Goal: Task Accomplishment & Management: Complete application form

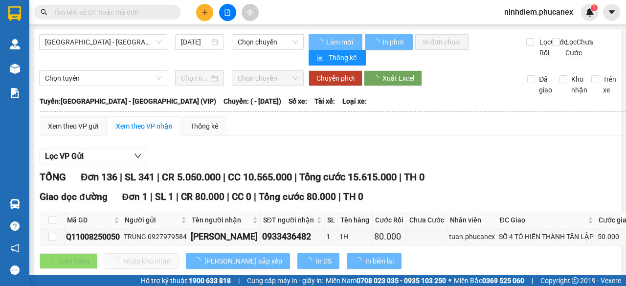
type input "[DATE]"
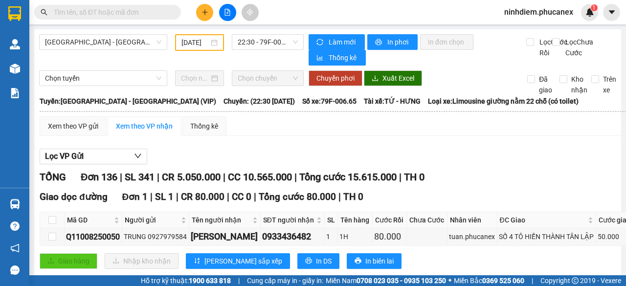
click at [126, 13] on input "text" at bounding box center [111, 12] width 115 height 11
click at [207, 9] on icon "plus" at bounding box center [204, 12] width 7 height 7
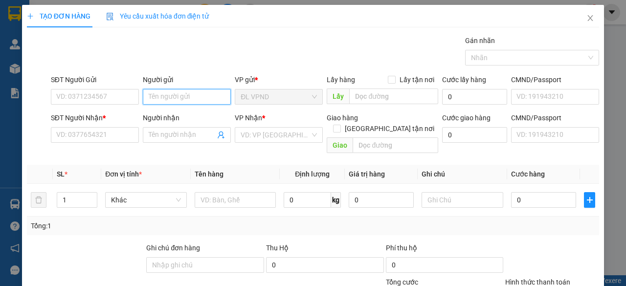
click at [195, 98] on input "Người gửi" at bounding box center [187, 97] width 88 height 16
click at [180, 97] on input "Người gửi" at bounding box center [187, 97] width 88 height 16
type input "D"
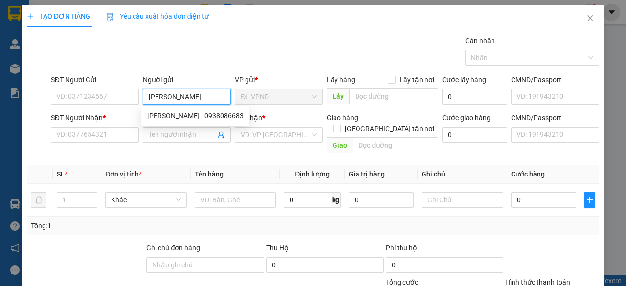
type input "[PERSON_NAME]"
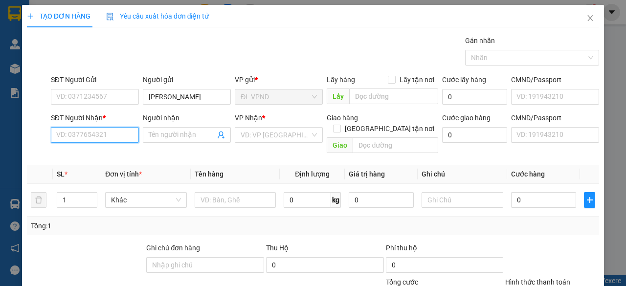
click at [101, 135] on input "SĐT Người Nhận *" at bounding box center [95, 135] width 88 height 16
paste input "902797790"
click at [54, 133] on input "902797790" at bounding box center [95, 135] width 88 height 16
type input "0902797790"
click at [167, 131] on input "Người nhận" at bounding box center [182, 135] width 66 height 11
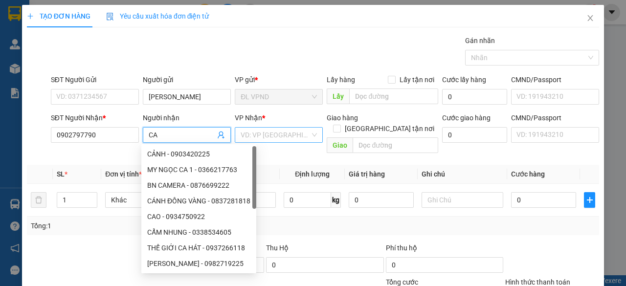
type input "CA"
click at [254, 135] on input "search" at bounding box center [274, 135] width 69 height 15
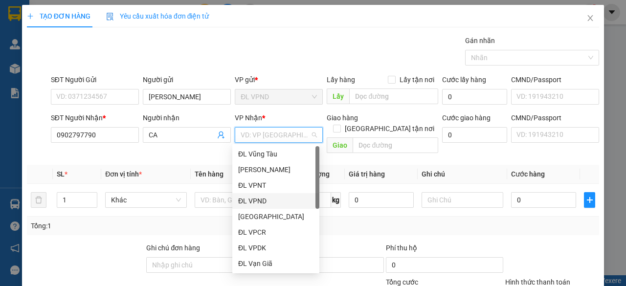
click at [263, 201] on div "ĐL VPND" at bounding box center [275, 201] width 75 height 11
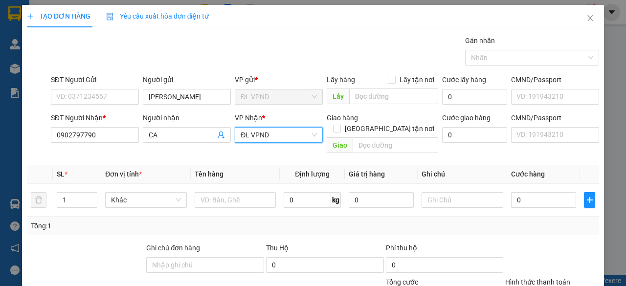
click at [276, 131] on span "ĐL VPND" at bounding box center [278, 135] width 76 height 15
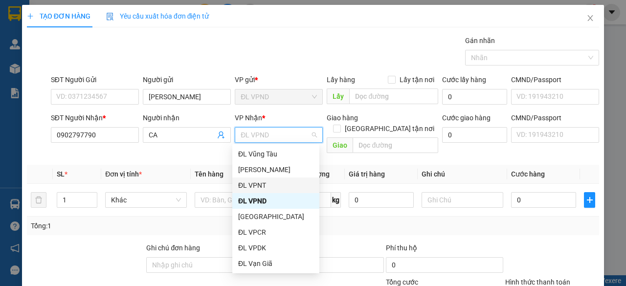
click at [263, 183] on div "ĐL VPNT" at bounding box center [275, 185] width 75 height 11
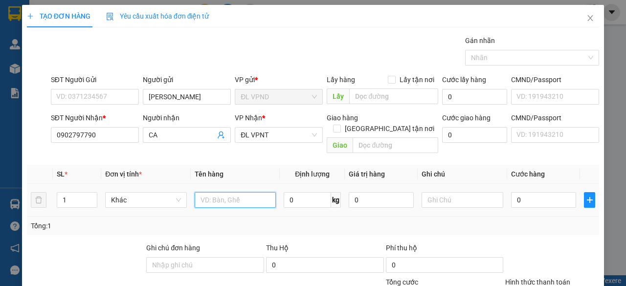
click at [227, 192] on input "text" at bounding box center [236, 200] width 82 height 16
drag, startPoint x: 214, startPoint y: 189, endPoint x: 109, endPoint y: 193, distance: 104.7
click at [114, 192] on tr "1 Khác TIỀN GIAO HÀNG TA 0 kg 0 0" at bounding box center [313, 200] width 572 height 33
drag, startPoint x: 215, startPoint y: 188, endPoint x: 239, endPoint y: 211, distance: 32.5
click at [215, 192] on input "GIAO HÀNG TA" at bounding box center [236, 200] width 82 height 16
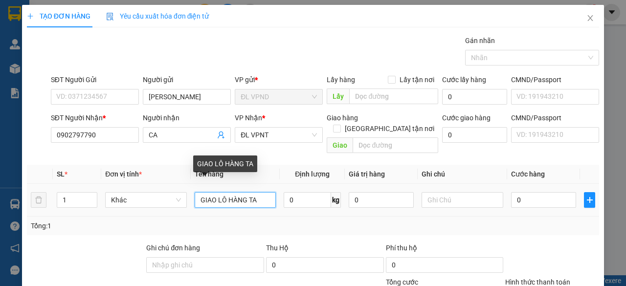
drag, startPoint x: 250, startPoint y: 186, endPoint x: 263, endPoint y: 186, distance: 12.7
click at [263, 192] on input "GIAO LÔ HÀNG TA" at bounding box center [236, 200] width 82 height 16
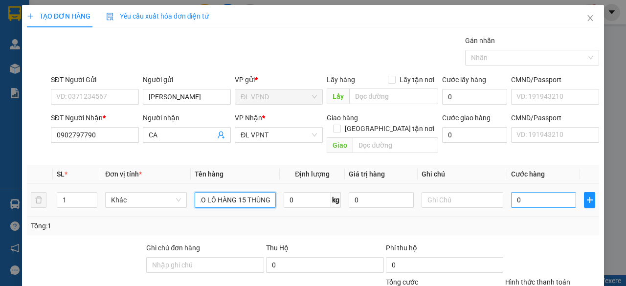
type input "GIAO LÔ HÀNG 15 THÙNG"
click at [526, 192] on input "0" at bounding box center [543, 200] width 65 height 16
type input "2"
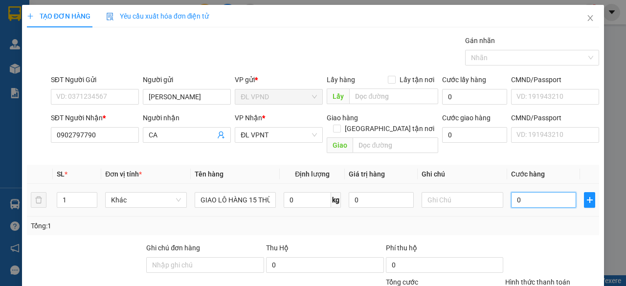
type input "2"
type input "20"
type input "200"
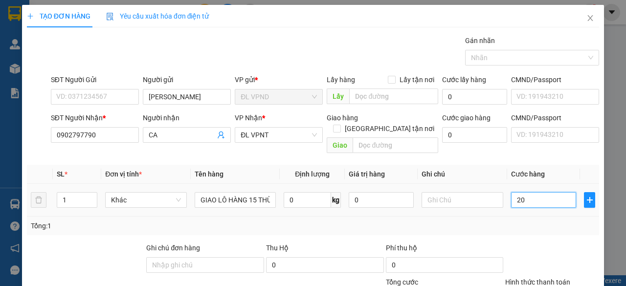
type input "200"
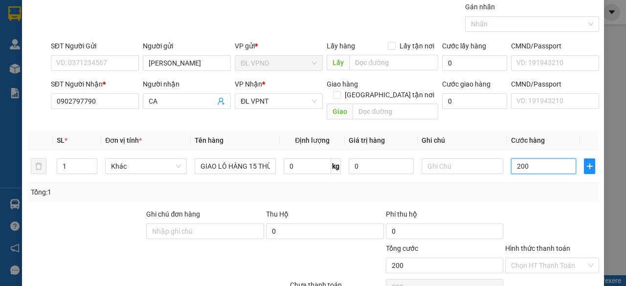
scroll to position [74, 0]
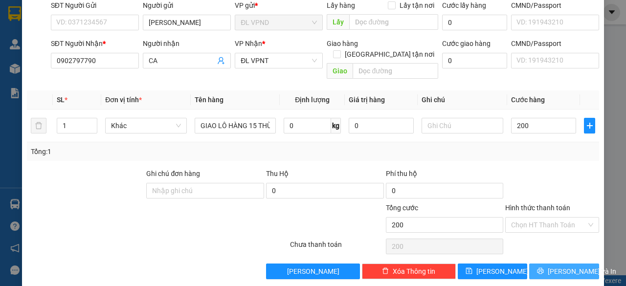
type input "200.000"
click at [553, 266] on span "[PERSON_NAME] và In" at bounding box center [581, 271] width 68 height 11
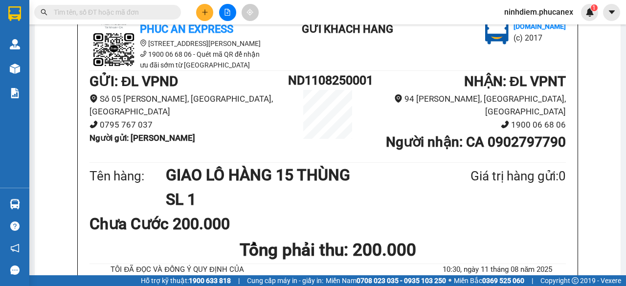
scroll to position [69, 0]
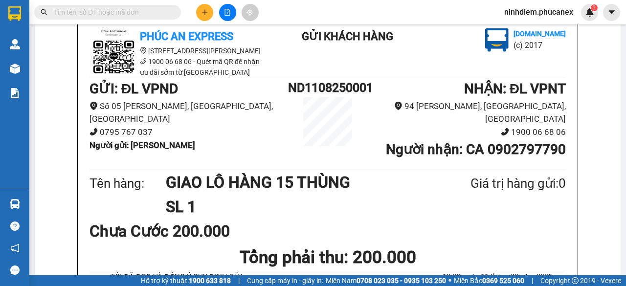
click at [537, 215] on div "Tên hàng: GIAO LÔ HÀNG 15 THÙNG SL 1 Giá trị hàng gửi: 0" at bounding box center [327, 194] width 476 height 49
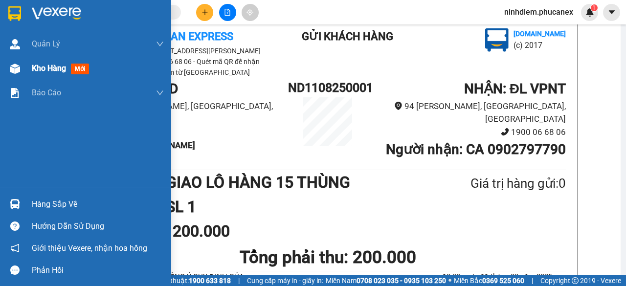
click at [25, 72] on div "Kho hàng mới" at bounding box center [85, 68] width 171 height 24
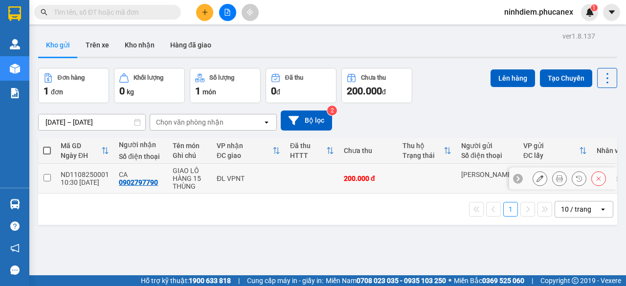
click at [595, 179] on icon at bounding box center [598, 178] width 7 height 7
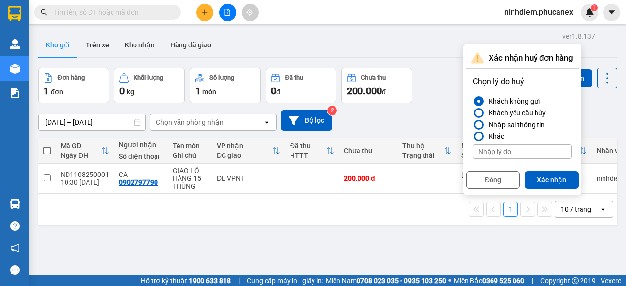
drag, startPoint x: 553, startPoint y: 178, endPoint x: 550, endPoint y: 174, distance: 5.0
click at [552, 177] on button "Xác nhận" at bounding box center [551, 180] width 54 height 18
